Goal: Transaction & Acquisition: Purchase product/service

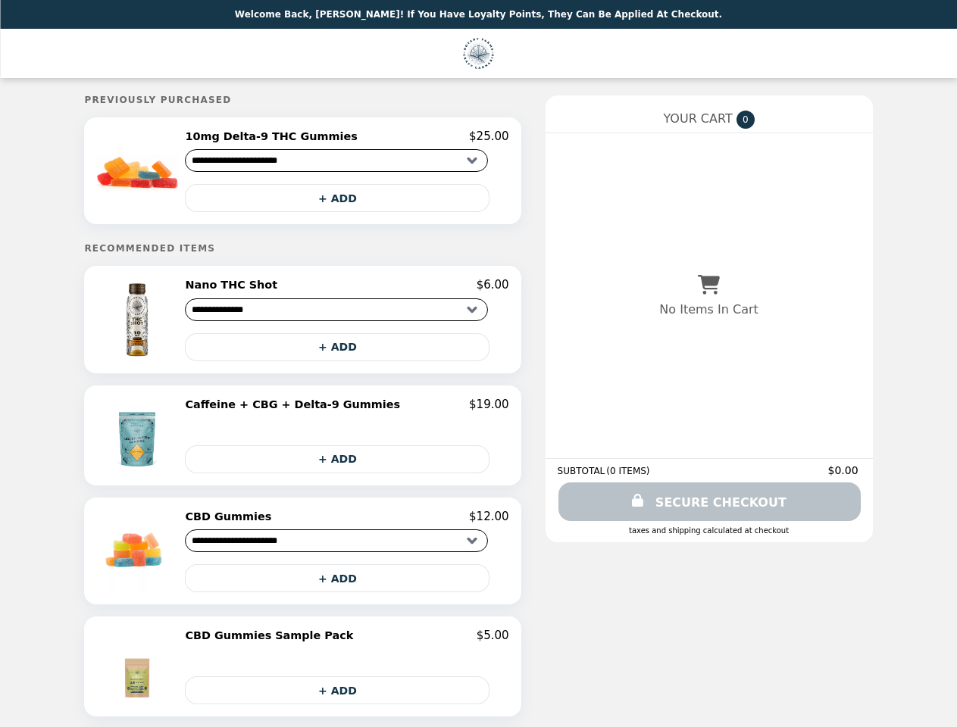
click at [169, 173] on img at bounding box center [138, 171] width 86 height 83
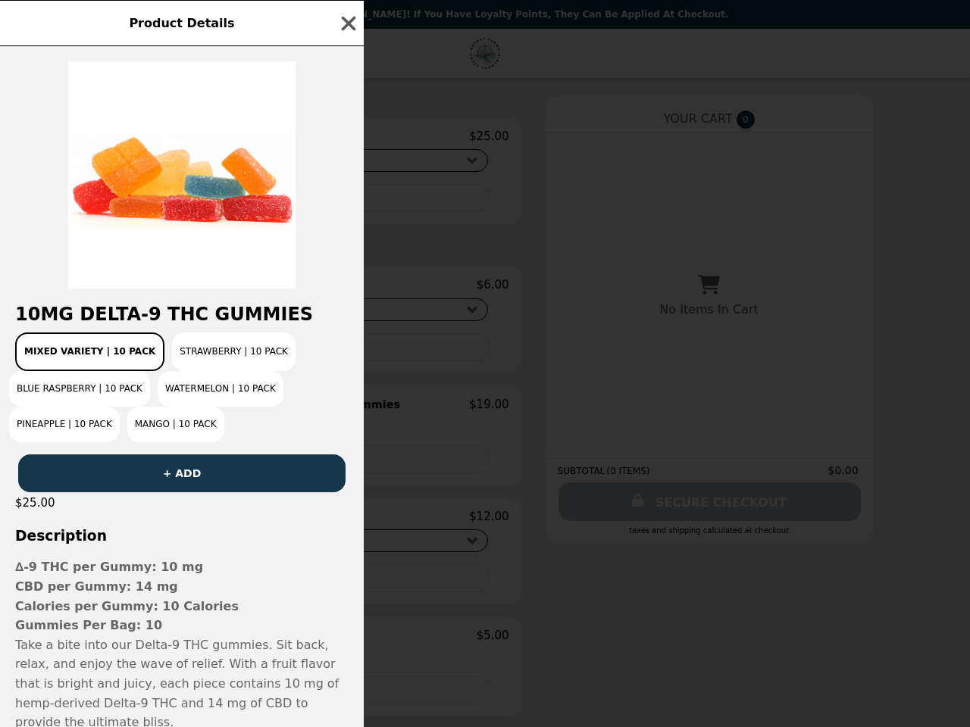
click at [347, 139] on div "Product Details 10mg Delta-9 THC Gummies Mixed Variety | 10 pack Strawberry | 1…" at bounding box center [485, 363] width 970 height 727
click at [347, 201] on div at bounding box center [182, 167] width 364 height 242
click at [169, 324] on h2 "10mg Delta-9 THC Gummies" at bounding box center [182, 314] width 364 height 21
click at [347, 290] on div "10mg Delta-9 THC Gummies Mixed Variety | 10 pack Strawberry | 10 Pack Blue Rasp…" at bounding box center [182, 386] width 364 height 681
click at [347, 352] on div "Mixed Variety | 10 pack Strawberry | 10 Pack Blue Raspberry | 10 Pack Watermelo…" at bounding box center [181, 388] width 345 height 110
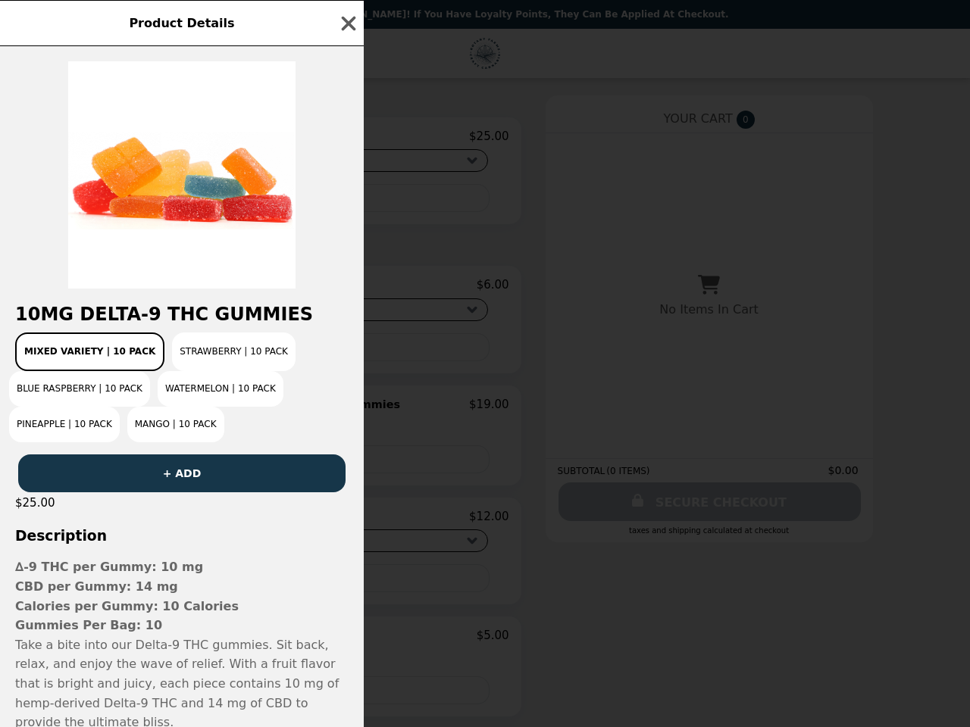
click at [169, 441] on div "Product Details 10mg Delta-9 THC Gummies Mixed Variety | 10 pack Strawberry | 1…" at bounding box center [485, 363] width 970 height 727
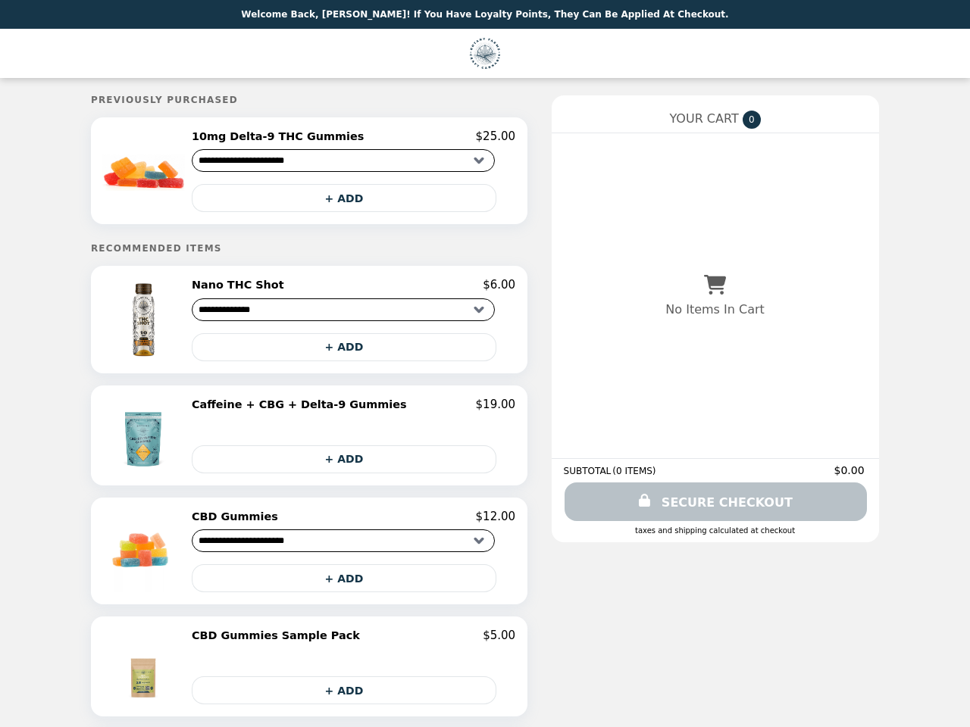
click at [347, 411] on h2 "Caffeine + CBG + Delta-9 Gummies" at bounding box center [302, 405] width 221 height 14
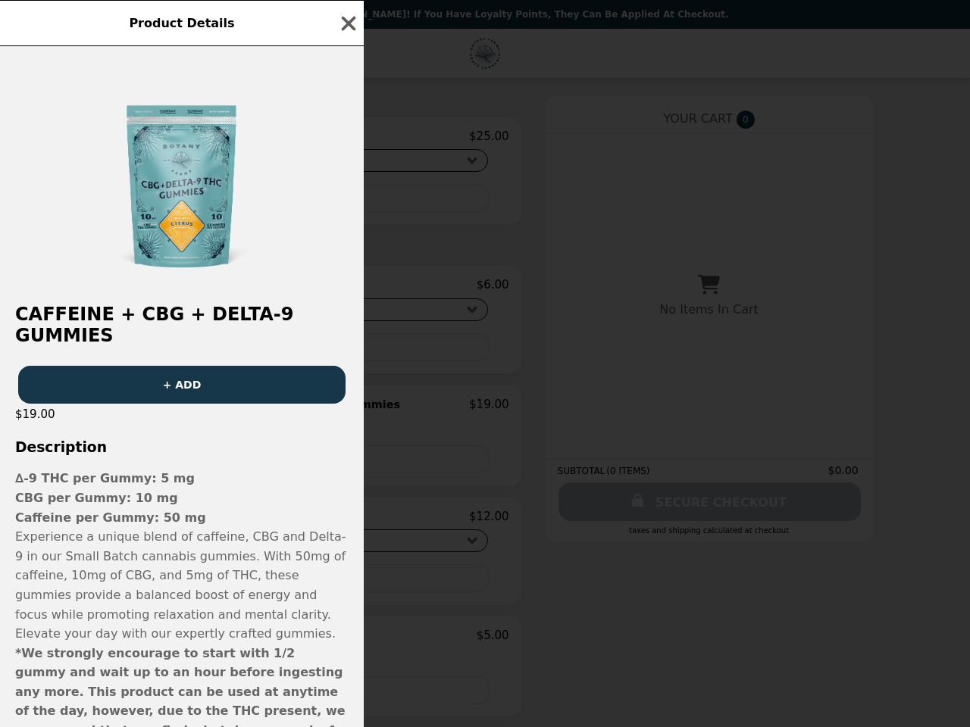
click at [347, 464] on div "Product Details Caffeine + CBG + Delta-9 Gummies + ADD $19.00 Description ∆-9 T…" at bounding box center [485, 363] width 970 height 727
click at [169, 557] on p "Experience a unique blend of caffeine, CBG and Delta-9 in our Small Batch canna…" at bounding box center [181, 585] width 333 height 117
